Goal: Task Accomplishment & Management: Complete application form

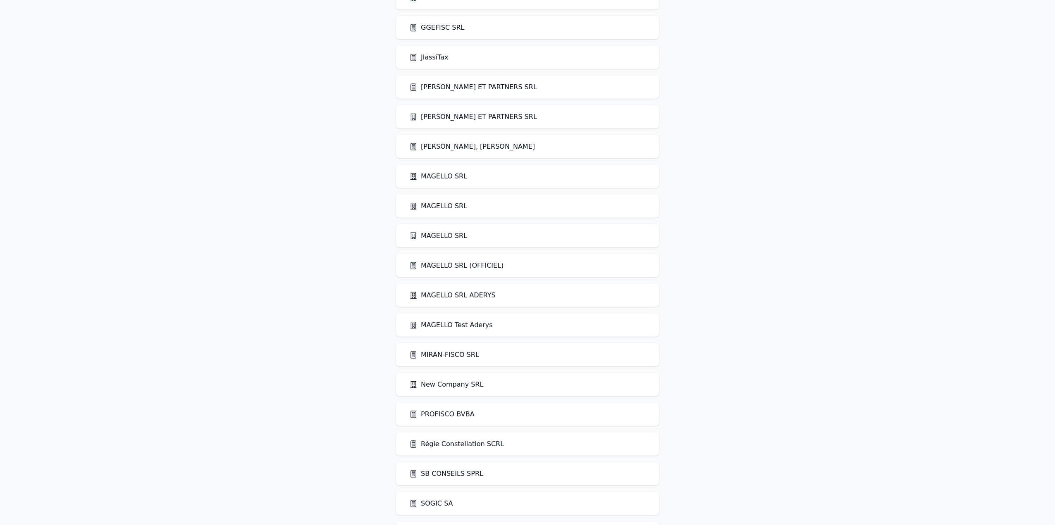
scroll to position [769, 0]
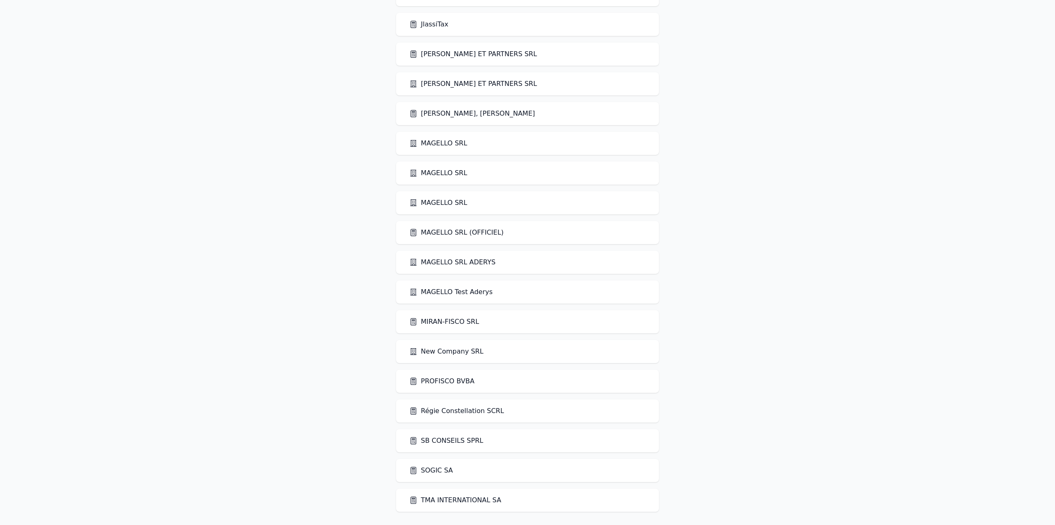
click at [448, 234] on link "MAGELLO SRL (OFFICIEL)" at bounding box center [456, 233] width 94 height 10
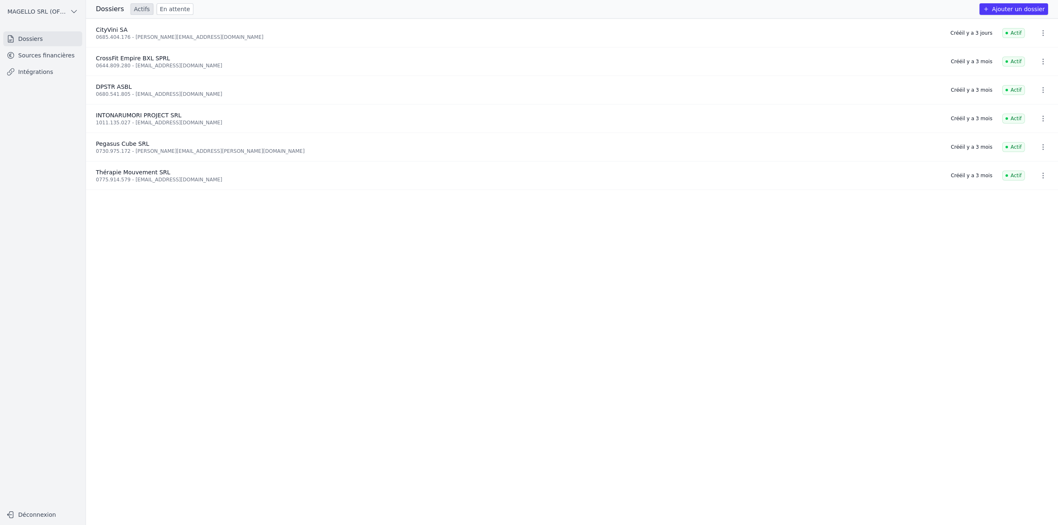
click at [34, 58] on link "Sources financières" at bounding box center [42, 55] width 79 height 15
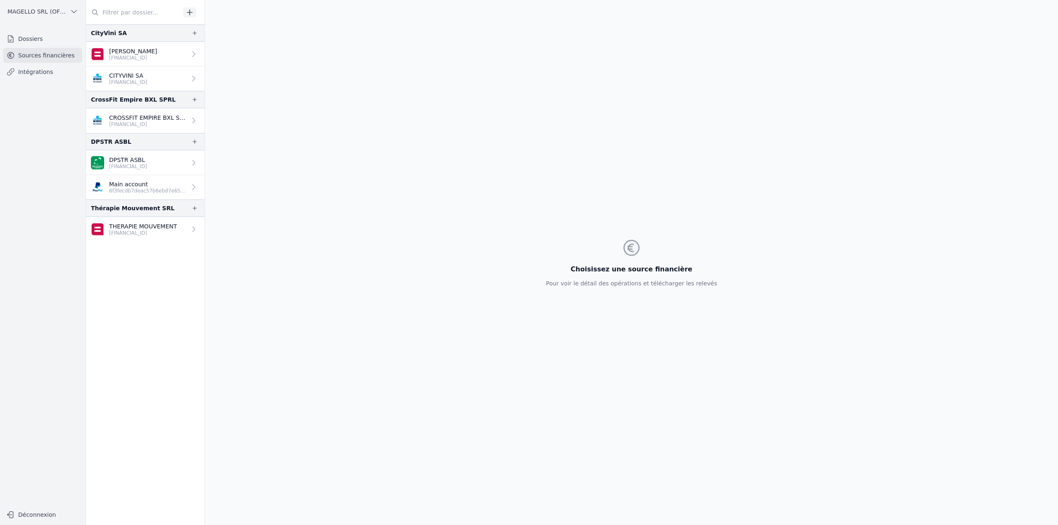
click at [160, 123] on p "[FINANCIAL_ID]" at bounding box center [147, 124] width 77 height 7
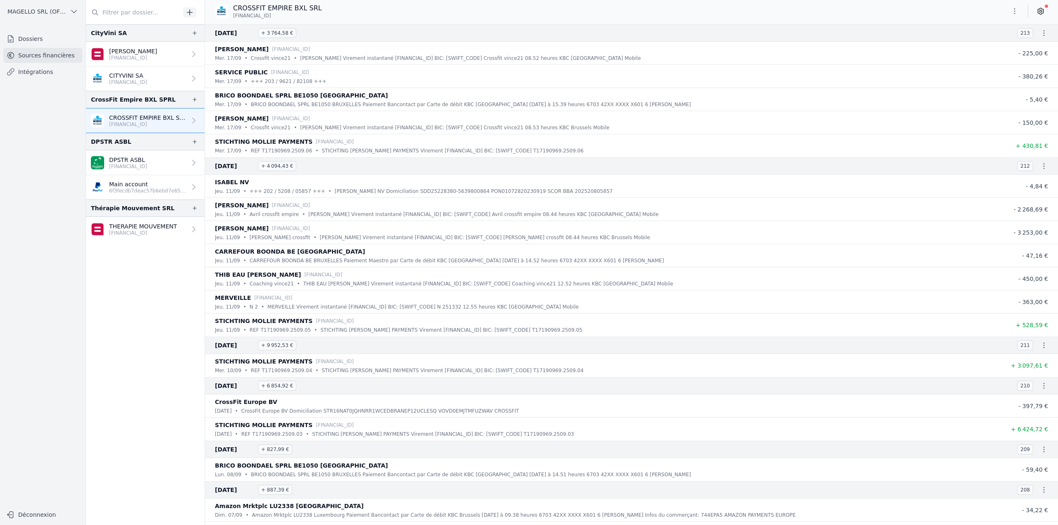
click at [843, 13] on icon "button" at bounding box center [1015, 11] width 8 height 8
click at [843, 46] on button "Exporter" at bounding box center [995, 43] width 60 height 15
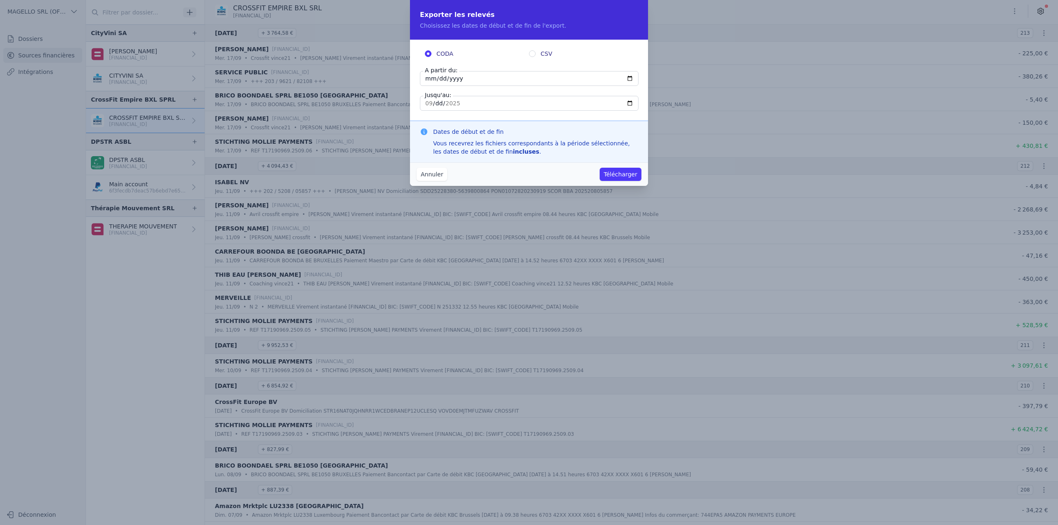
click at [490, 83] on input "[DATE]" at bounding box center [529, 78] width 219 height 15
type input "[DATE]"
click at [536, 53] on label "CSV" at bounding box center [581, 54] width 104 height 8
click at [536, 53] on input "CSV" at bounding box center [532, 53] width 7 height 7
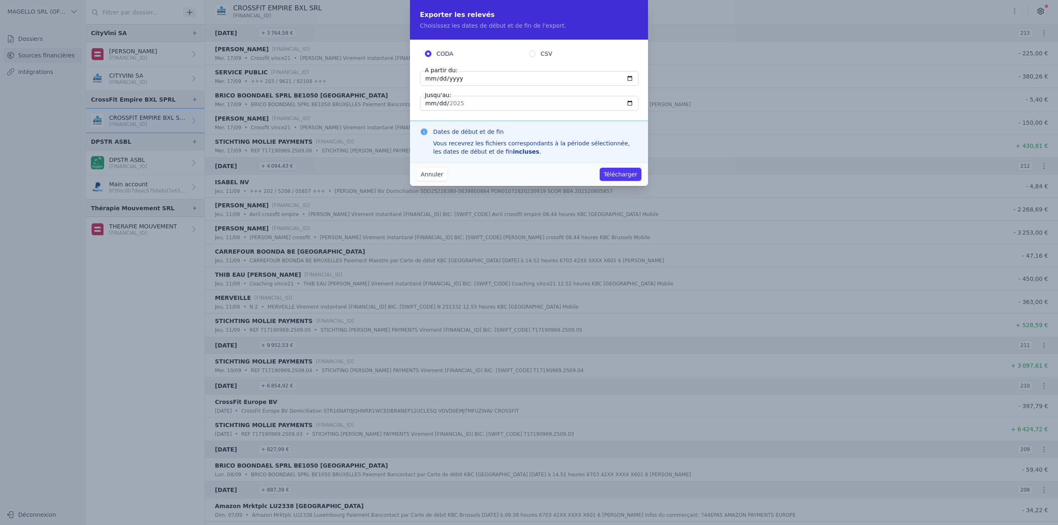
radio input "true"
radio input "false"
click at [620, 177] on button "Télécharger" at bounding box center [621, 174] width 42 height 13
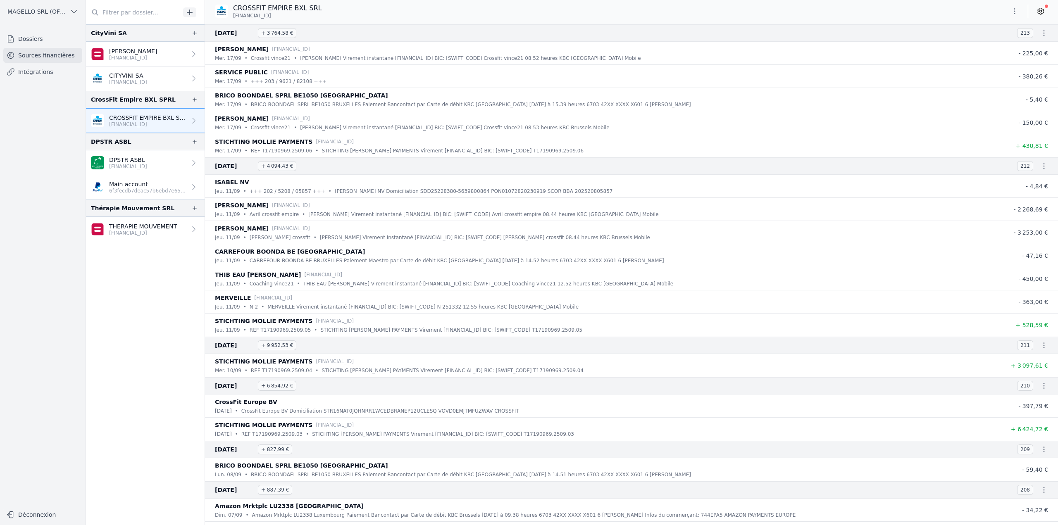
click at [151, 233] on p "[FINANCIAL_ID]" at bounding box center [143, 233] width 68 height 7
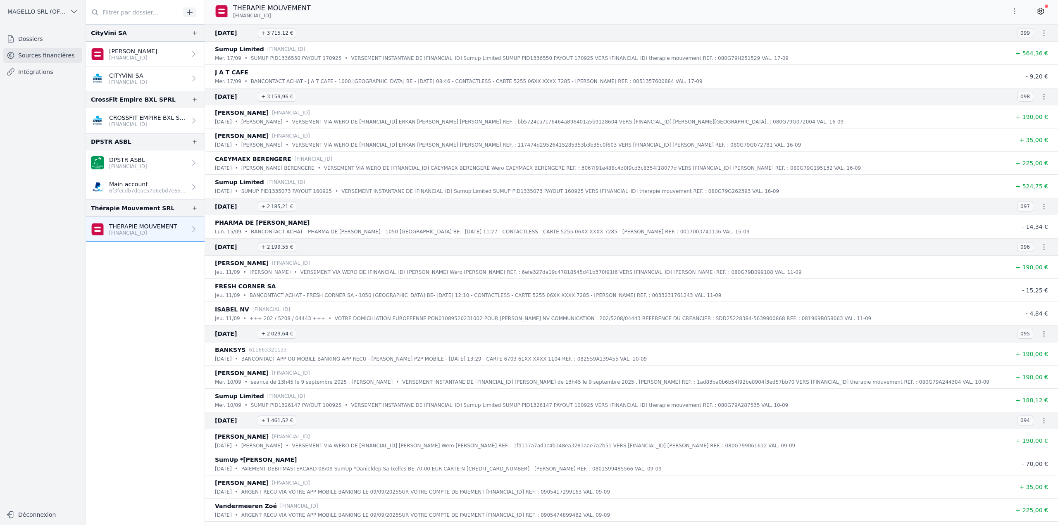
click at [36, 41] on link "Dossiers" at bounding box center [42, 38] width 79 height 15
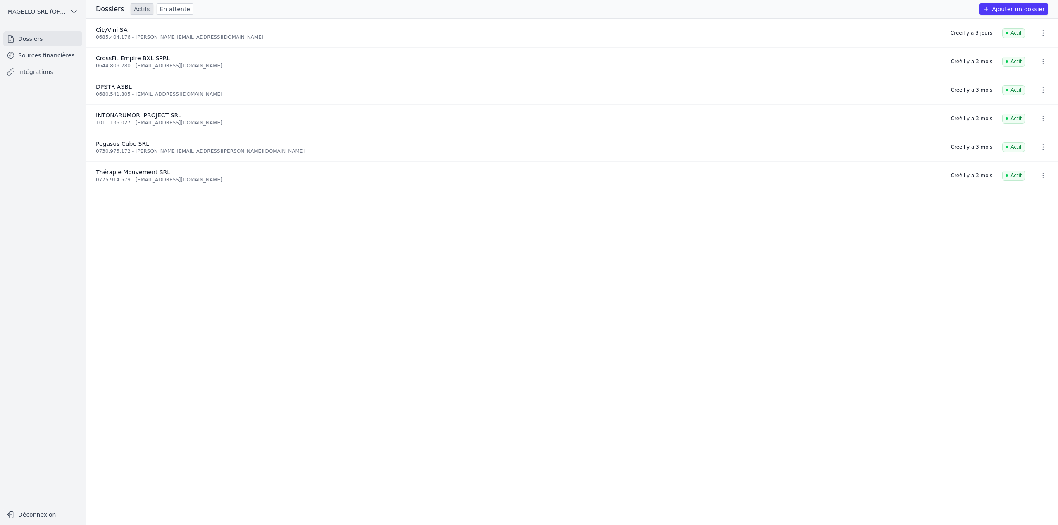
click at [174, 8] on link "En attente" at bounding box center [175, 9] width 37 height 12
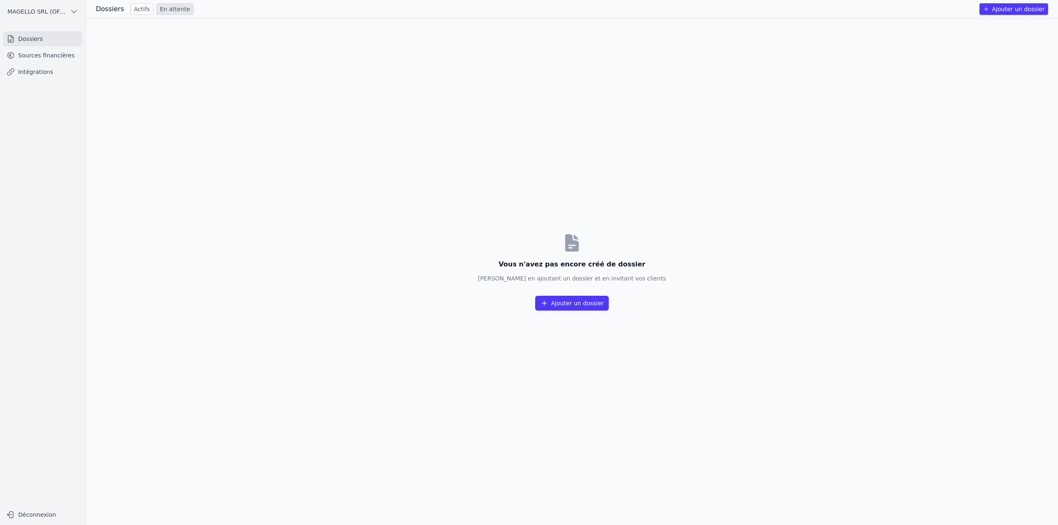
click at [145, 9] on link "Actifs" at bounding box center [142, 9] width 23 height 12
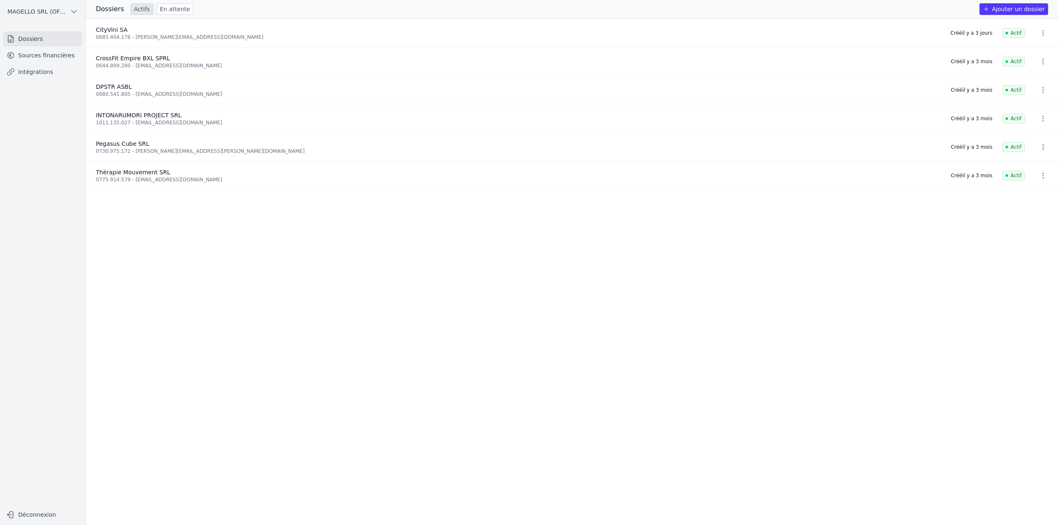
click at [177, 9] on link "En attente" at bounding box center [175, 9] width 37 height 12
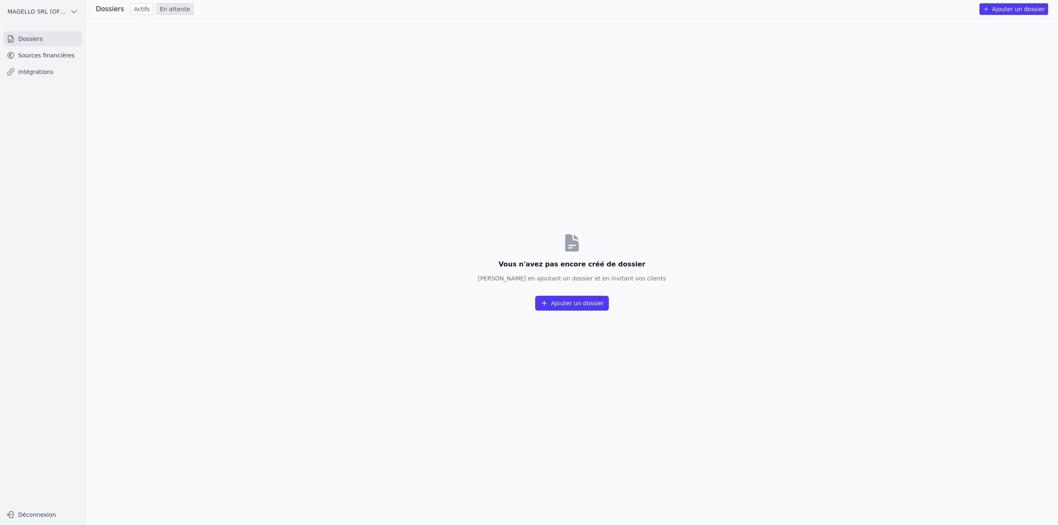
click at [843, 10] on button "Ajouter un dossier" at bounding box center [1014, 9] width 69 height 12
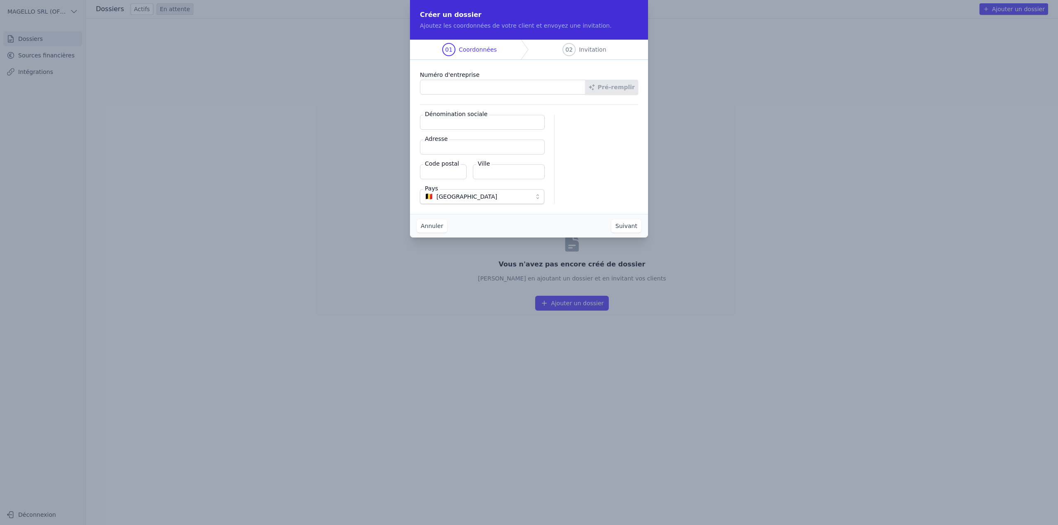
paste input "0770.398.249"
type input "0770.398.249"
click at [625, 89] on button "Pré-remplir" at bounding box center [611, 87] width 53 height 15
type input "DAMN KITCHEN SRL"
type input "[STREET_ADDRESS][PERSON_NAME]"
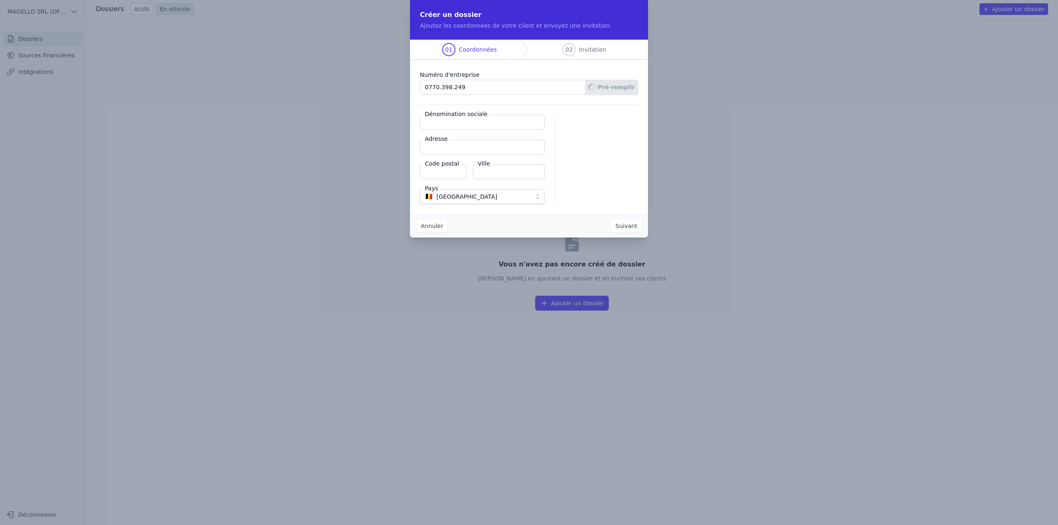
type input "1050"
type input "[GEOGRAPHIC_DATA]"
click at [621, 221] on button "Suivant" at bounding box center [626, 226] width 30 height 13
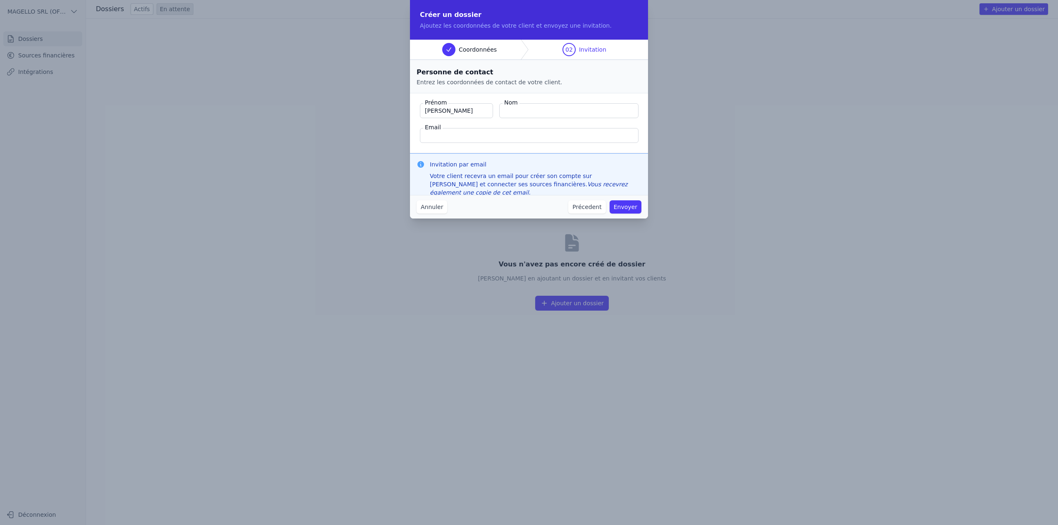
type input "[PERSON_NAME]"
click at [542, 113] on input "Nom" at bounding box center [568, 110] width 139 height 15
paste input "[PERSON_NAME]"
type input "[PERSON_NAME]"
click at [542, 136] on input "Email" at bounding box center [529, 135] width 219 height 15
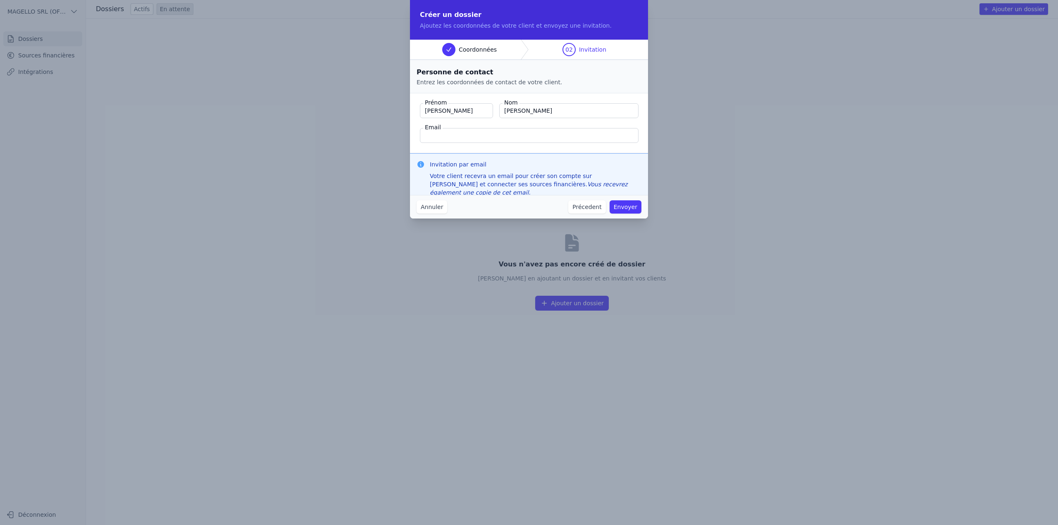
paste input "[PERSON_NAME][EMAIL_ADDRESS][DOMAIN_NAME]"
type input "[PERSON_NAME][EMAIL_ADDRESS][DOMAIN_NAME]"
click at [632, 208] on button "Envoyer" at bounding box center [626, 207] width 32 height 13
